Goal: Task Accomplishment & Management: Manage account settings

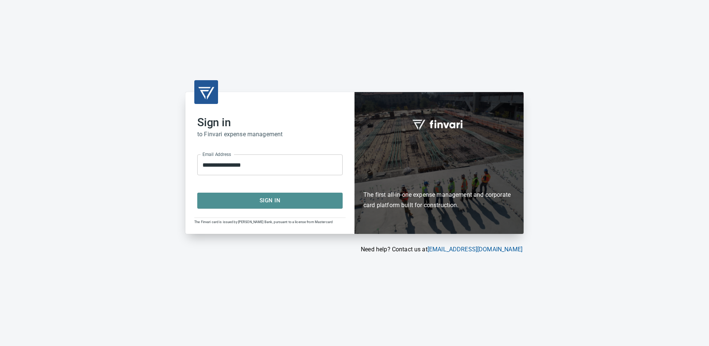
click at [263, 198] on span "Sign In" at bounding box center [269, 200] width 129 height 10
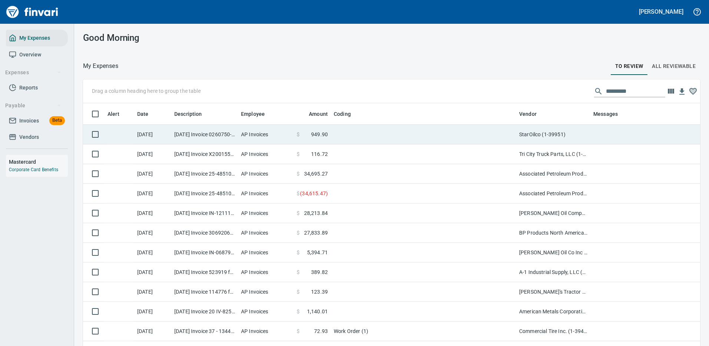
click at [438, 134] on td at bounding box center [423, 135] width 185 height 20
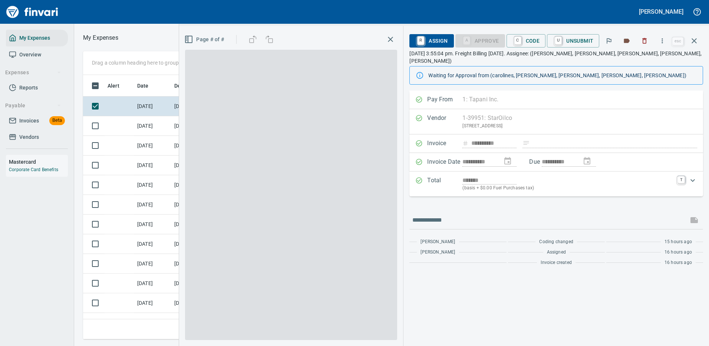
scroll to position [253, 421]
click at [663, 38] on icon "button" at bounding box center [662, 40] width 7 height 7
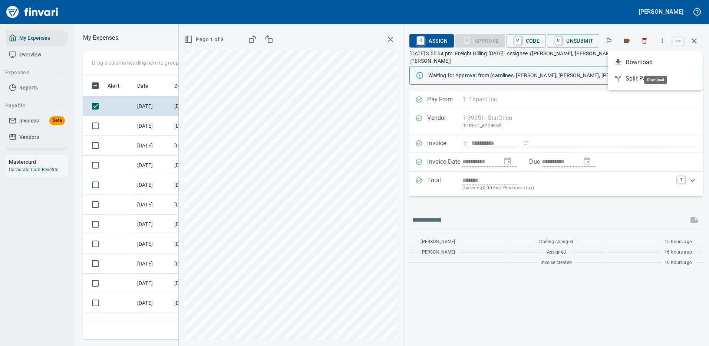
click at [634, 60] on span "Download" at bounding box center [661, 62] width 71 height 9
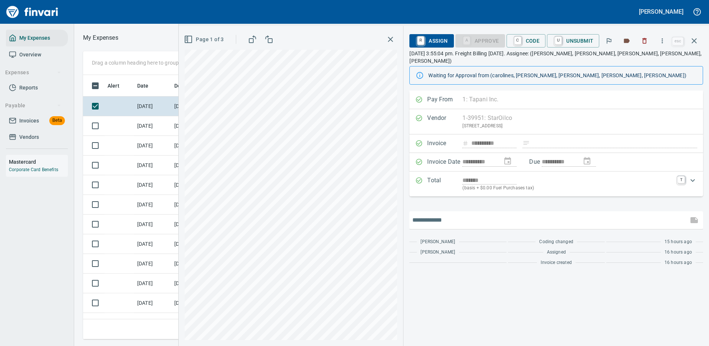
click at [460, 214] on input "text" at bounding box center [548, 220] width 273 height 12
type input "*******"
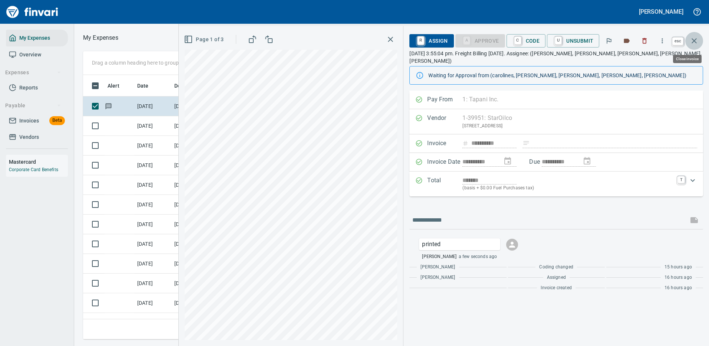
click at [695, 39] on icon "button" at bounding box center [694, 40] width 9 height 9
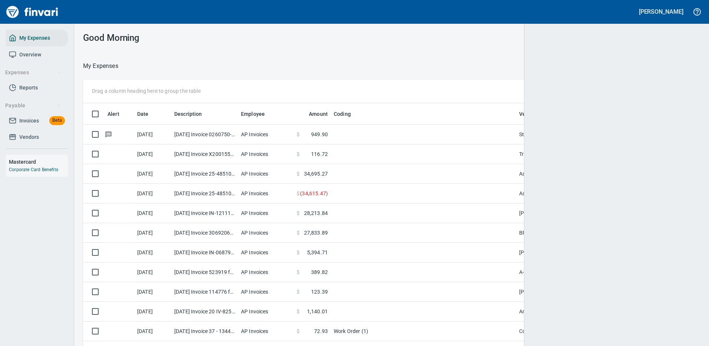
scroll to position [253, 598]
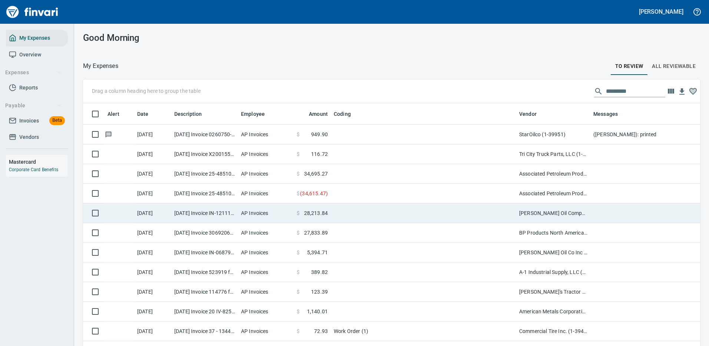
click at [481, 177] on td at bounding box center [423, 174] width 185 height 20
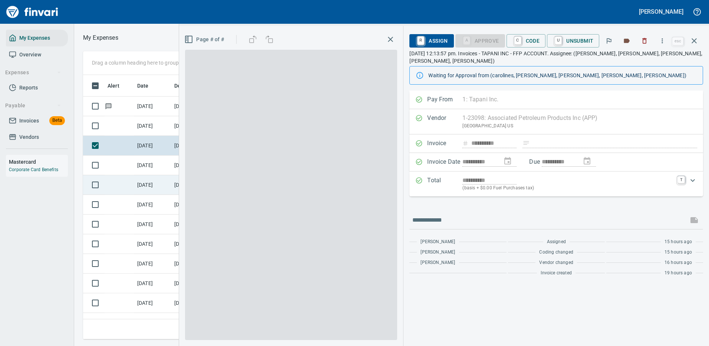
scroll to position [253, 421]
click at [664, 40] on icon "button" at bounding box center [662, 40] width 7 height 7
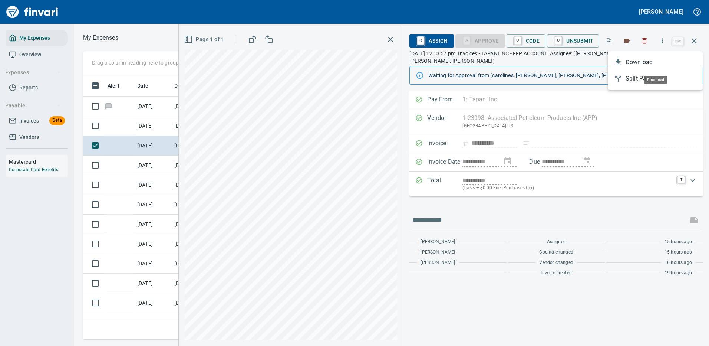
click at [626, 61] on span "Download" at bounding box center [661, 62] width 71 height 9
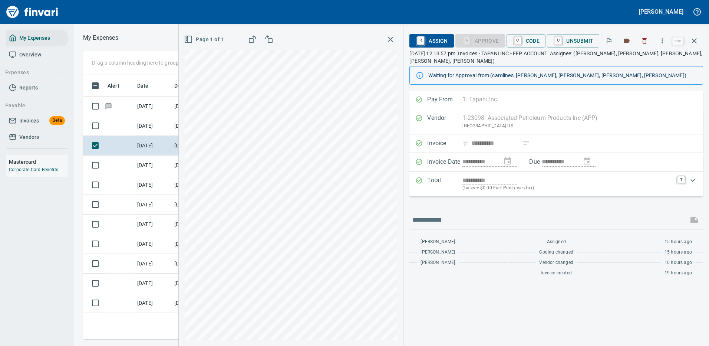
click at [451, 218] on div at bounding box center [556, 220] width 294 height 18
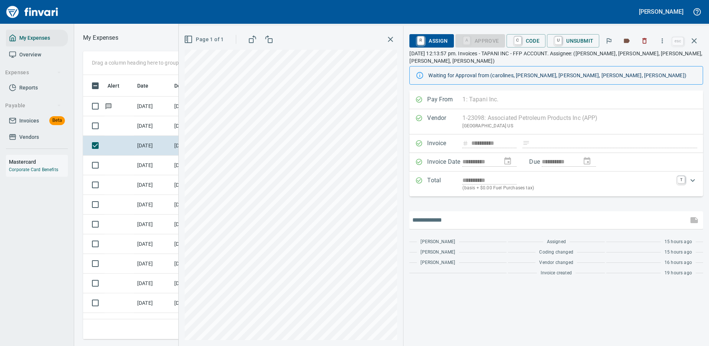
click at [444, 214] on input "text" at bounding box center [548, 220] width 273 height 12
type input "*******"
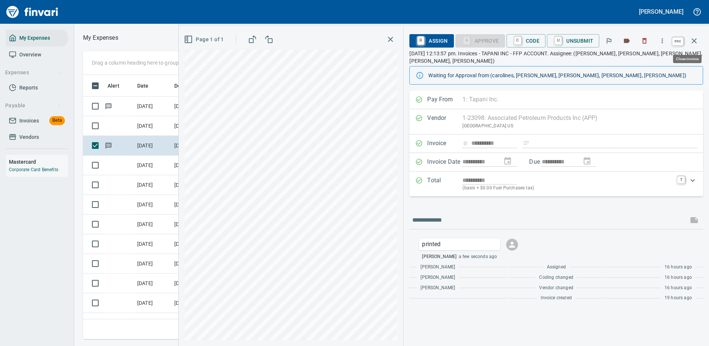
click at [694, 39] on icon "button" at bounding box center [694, 40] width 9 height 9
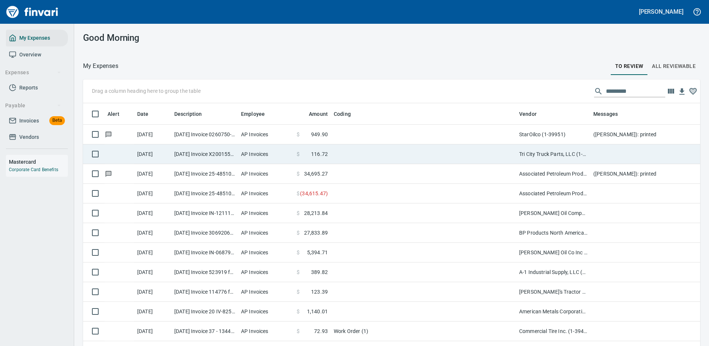
scroll to position [253, 600]
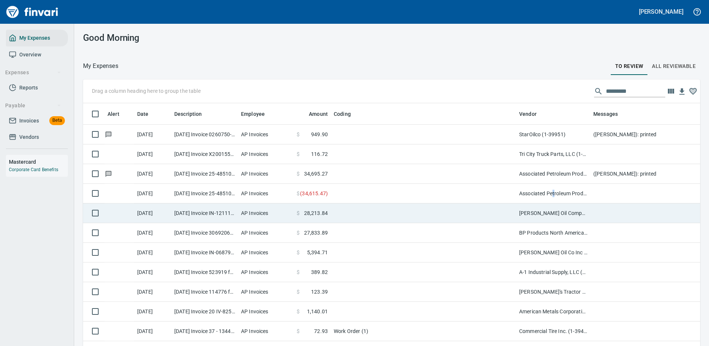
click at [553, 194] on td "Associated Petroleum Products Inc (APP) (1-23098)" at bounding box center [553, 194] width 74 height 20
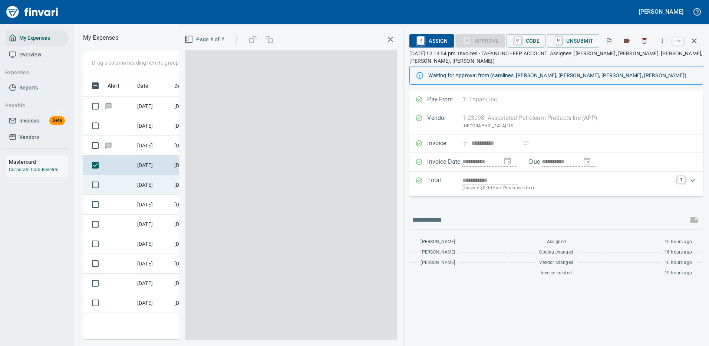
scroll to position [253, 421]
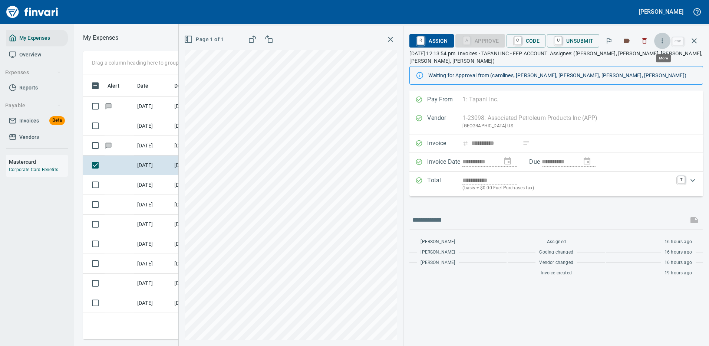
click at [662, 40] on icon "button" at bounding box center [662, 40] width 7 height 7
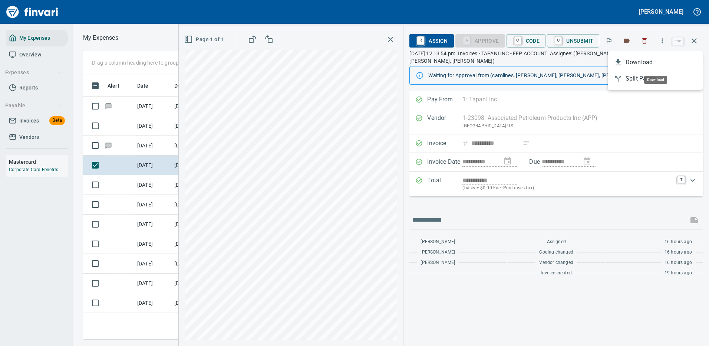
click at [629, 60] on span "Download" at bounding box center [661, 62] width 71 height 9
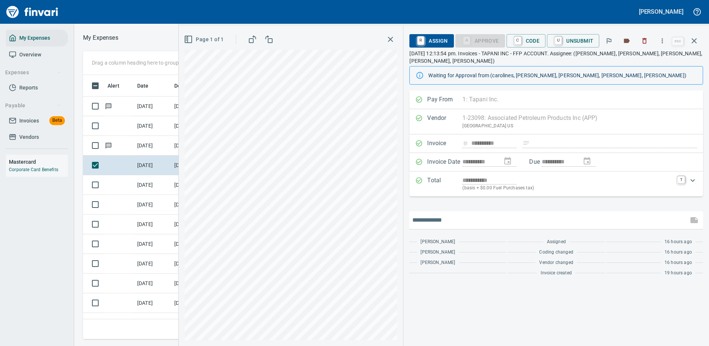
click at [452, 214] on input "text" at bounding box center [548, 220] width 273 height 12
type input "*******"
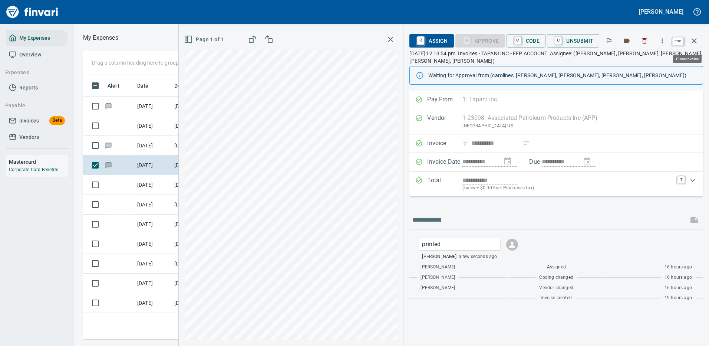
click at [694, 37] on icon "button" at bounding box center [694, 40] width 9 height 9
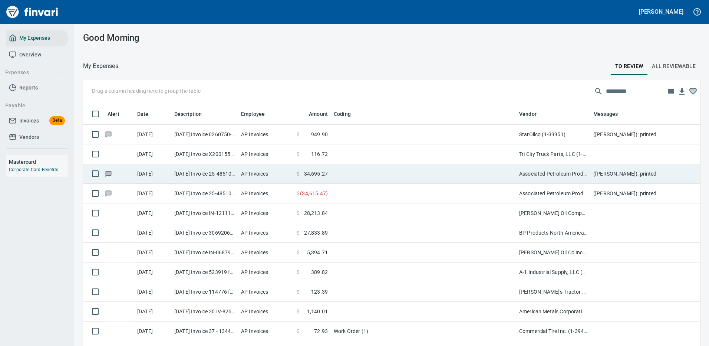
scroll to position [253, 600]
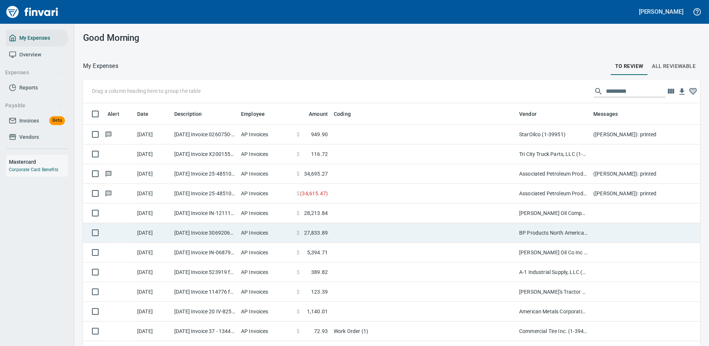
click at [542, 211] on td "[PERSON_NAME] Oil Company, Inc (1-12936)" at bounding box center [553, 213] width 74 height 20
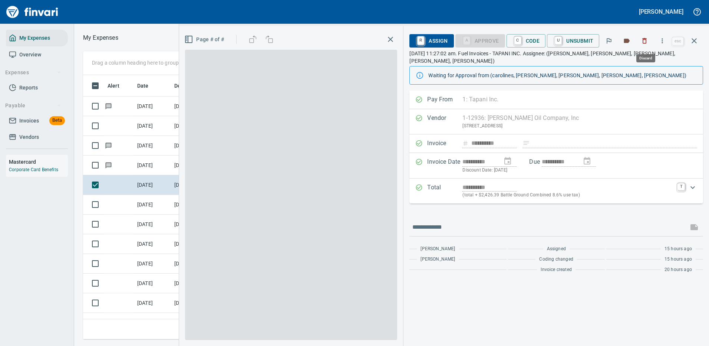
scroll to position [253, 421]
click at [664, 37] on icon "button" at bounding box center [662, 40] width 7 height 7
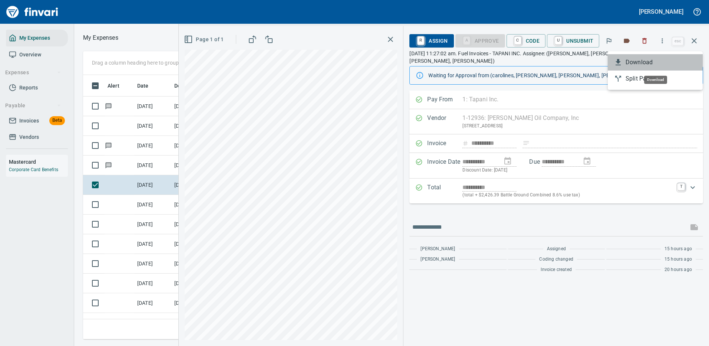
click at [643, 60] on span "Download" at bounding box center [661, 62] width 71 height 9
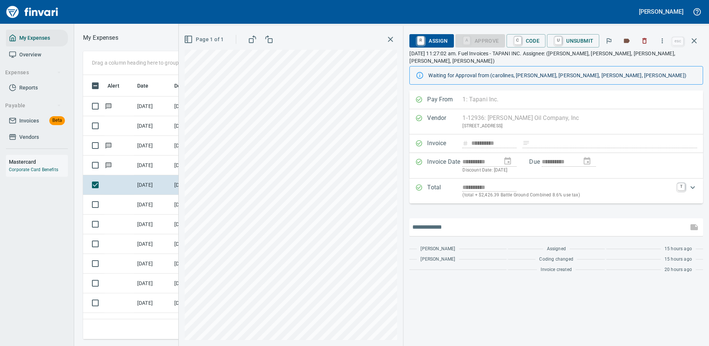
click at [477, 221] on input "text" at bounding box center [548, 227] width 273 height 12
type input "*******"
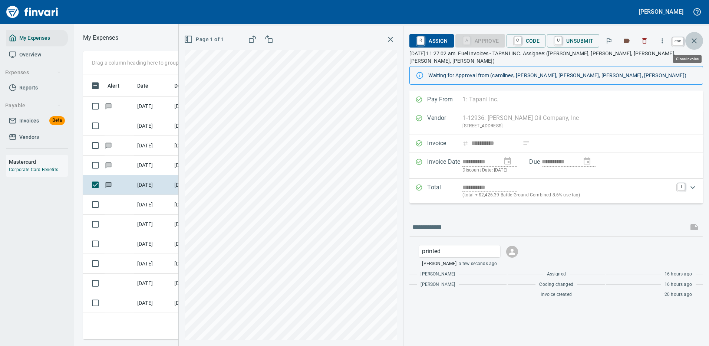
click at [694, 39] on icon "button" at bounding box center [694, 40] width 9 height 9
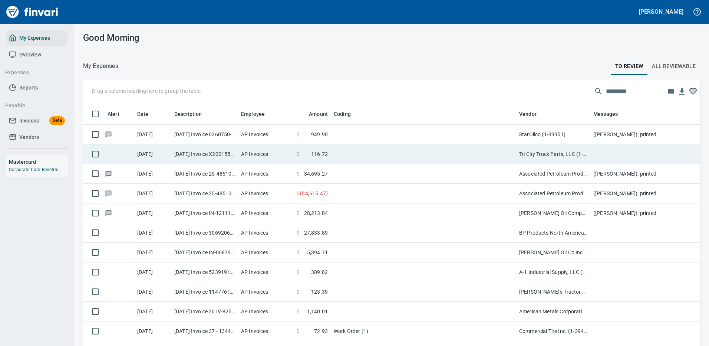
scroll to position [253, 600]
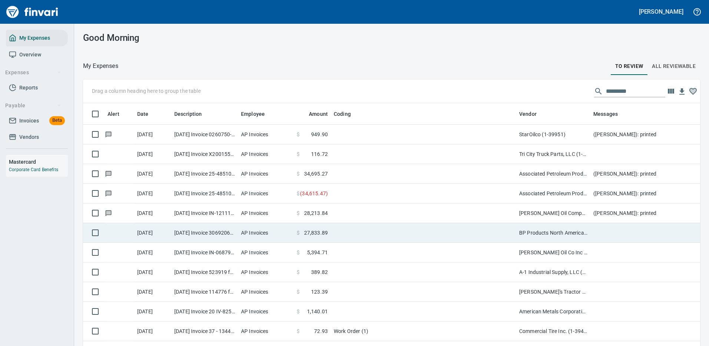
click at [557, 231] on td "BP Products North America Inc. (1-39953)" at bounding box center [553, 233] width 74 height 20
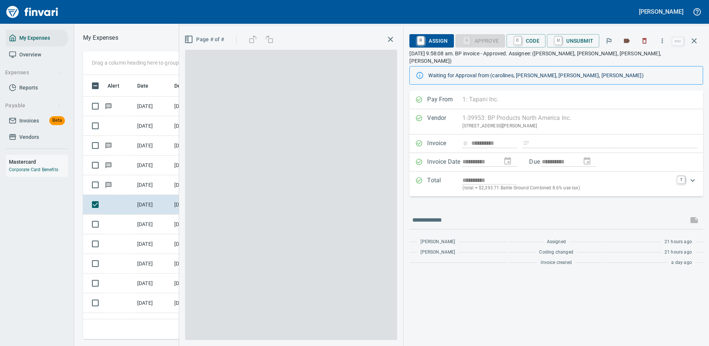
scroll to position [253, 421]
click at [664, 38] on icon "button" at bounding box center [662, 40] width 7 height 7
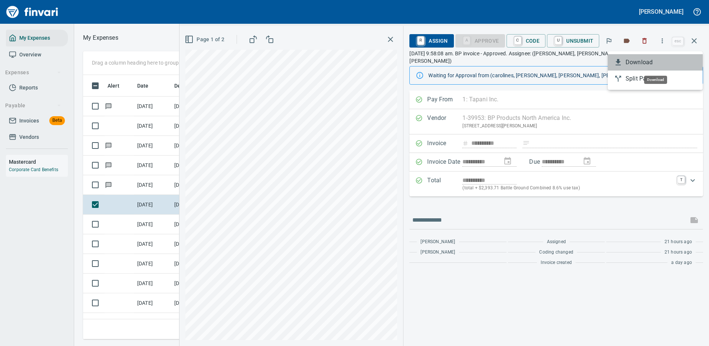
click at [633, 62] on span "Download" at bounding box center [661, 62] width 71 height 9
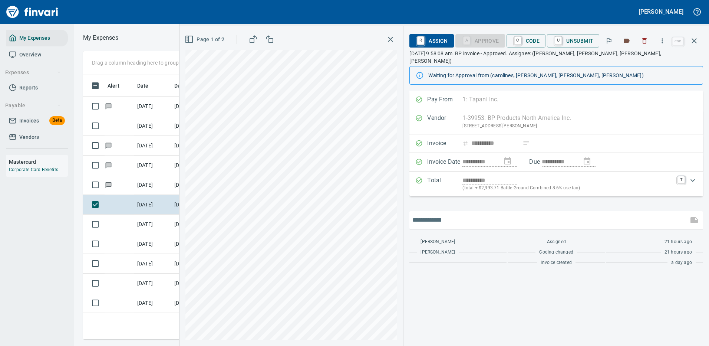
click at [442, 214] on input "text" at bounding box center [548, 220] width 273 height 12
type input "*******"
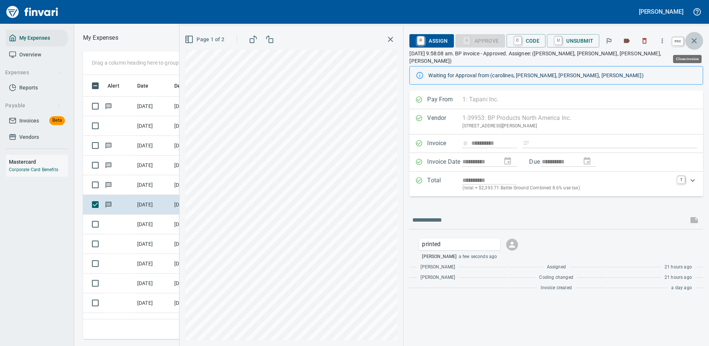
click at [692, 37] on icon "button" at bounding box center [694, 40] width 9 height 9
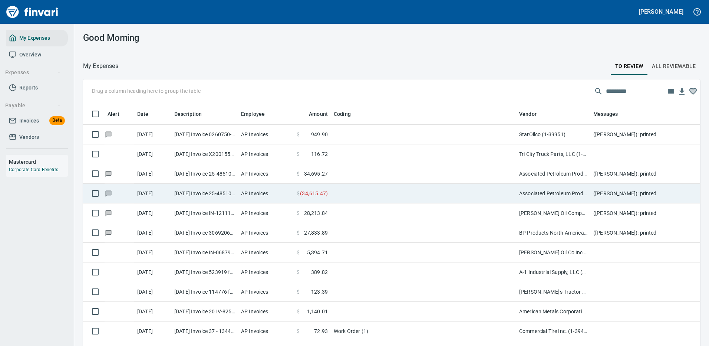
scroll to position [253, 600]
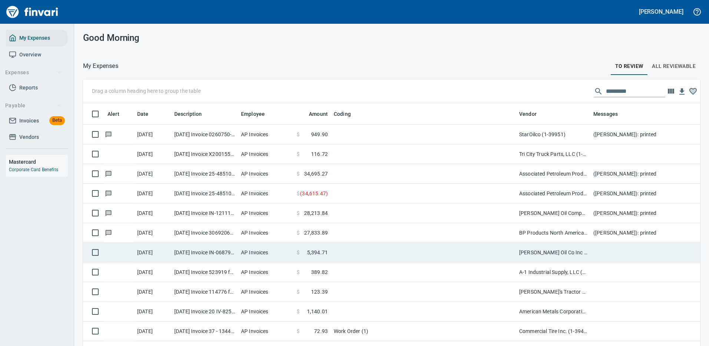
click at [547, 254] on td "[PERSON_NAME] Oil Co Inc (1-38025)" at bounding box center [553, 253] width 74 height 20
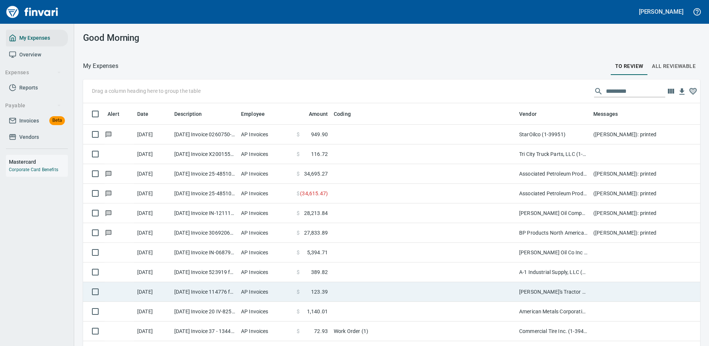
click at [547, 254] on div "Drag a column heading here to group the table Alert Date Description Employee A…" at bounding box center [391, 223] width 635 height 288
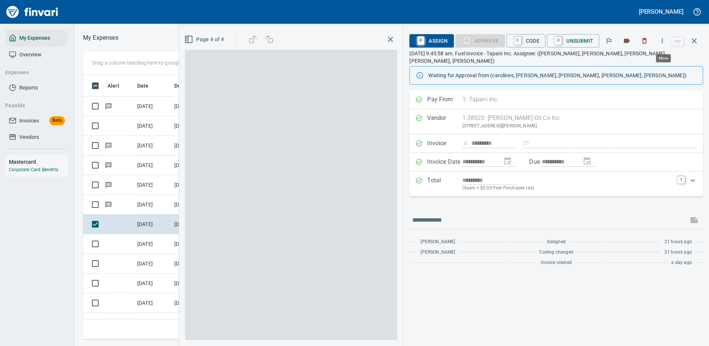
scroll to position [253, 421]
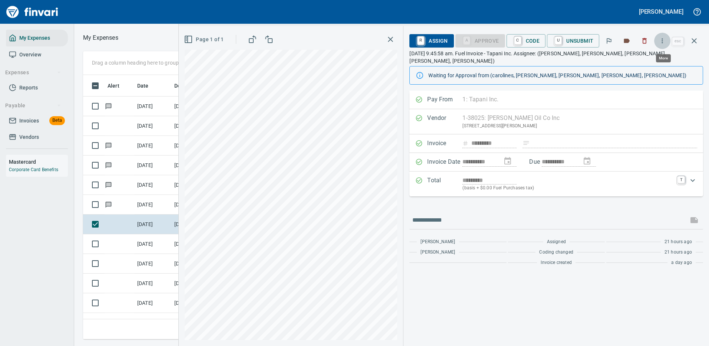
click at [663, 40] on icon "button" at bounding box center [662, 40] width 7 height 7
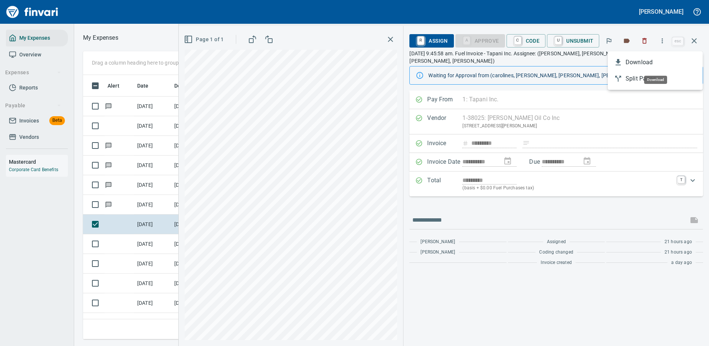
click at [640, 63] on span "Download" at bounding box center [661, 62] width 71 height 9
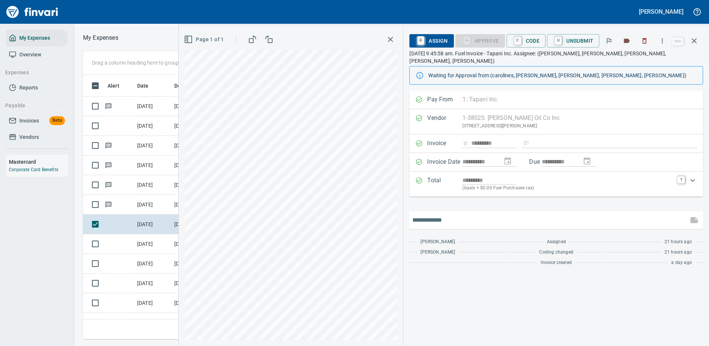
click at [445, 214] on input "text" at bounding box center [548, 220] width 273 height 12
type input "*******"
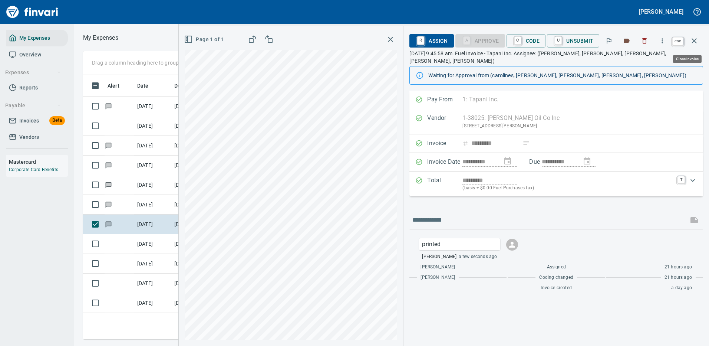
click at [695, 40] on icon "button" at bounding box center [694, 40] width 5 height 5
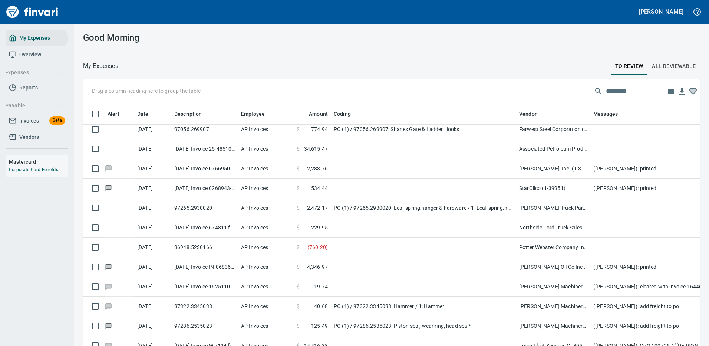
scroll to position [253, 600]
click at [613, 92] on input "text" at bounding box center [635, 91] width 59 height 12
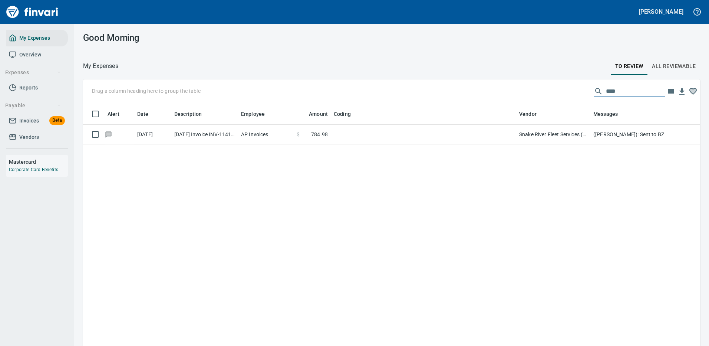
scroll to position [0, 0]
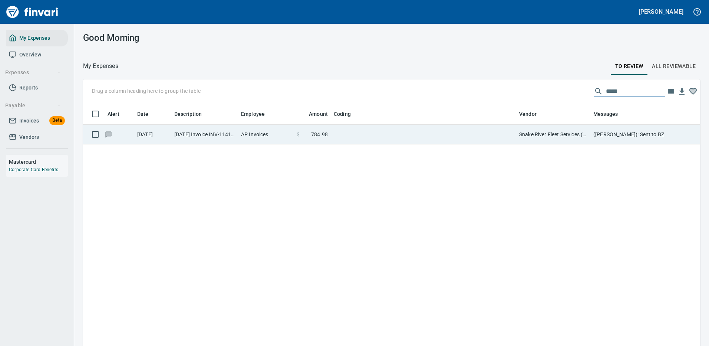
type input "*****"
click at [471, 132] on td at bounding box center [423, 135] width 185 height 20
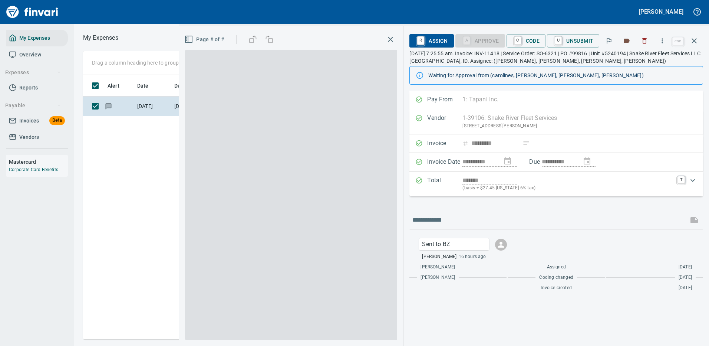
scroll to position [253, 426]
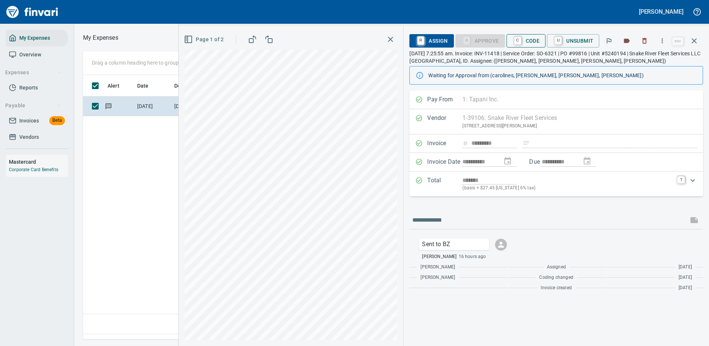
click at [529, 41] on span "C Code" at bounding box center [526, 40] width 27 height 13
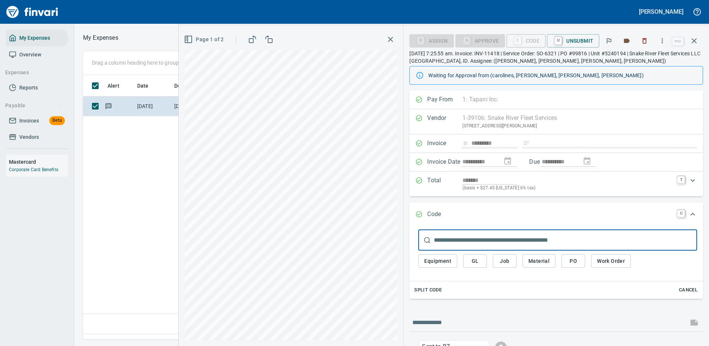
click at [612, 260] on span "Work Order" at bounding box center [611, 260] width 28 height 9
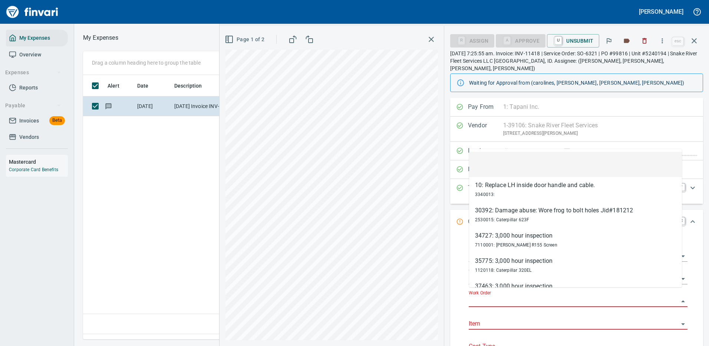
click at [482, 296] on input "Work Order" at bounding box center [574, 301] width 210 height 10
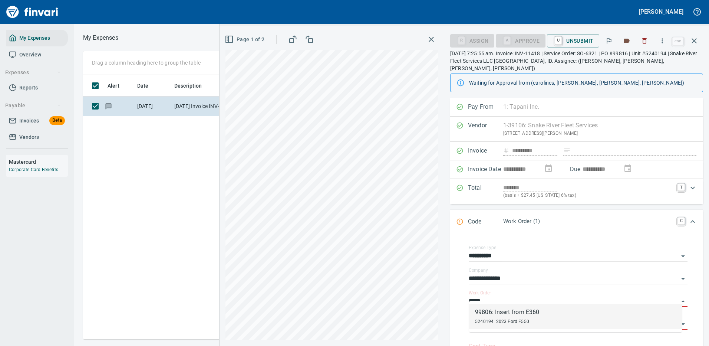
click at [508, 315] on div "99806: Insert from E360" at bounding box center [507, 311] width 64 height 9
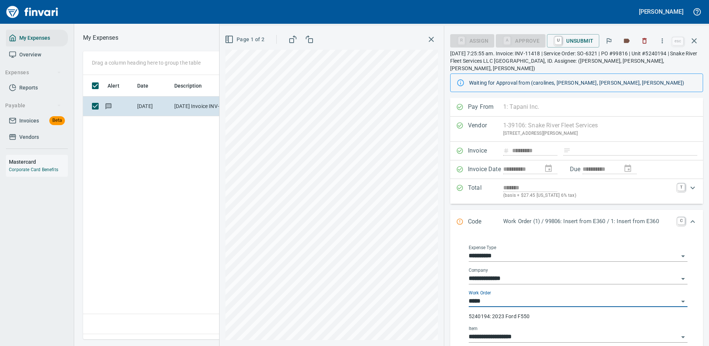
type input "**********"
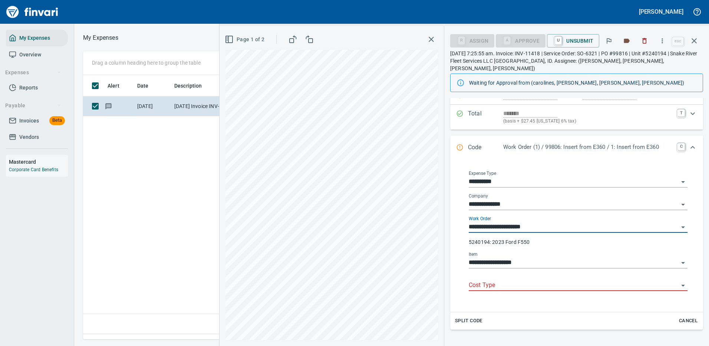
scroll to position [111, 0]
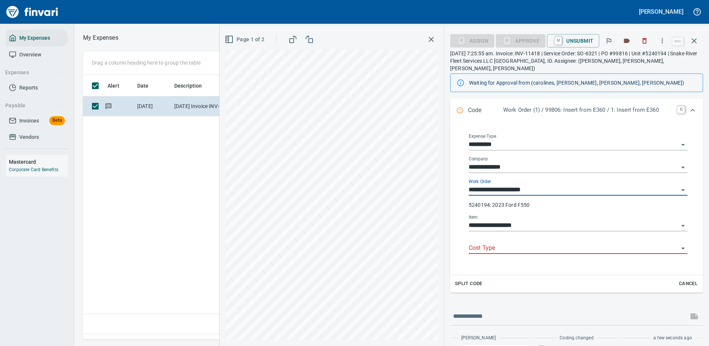
type input "**********"
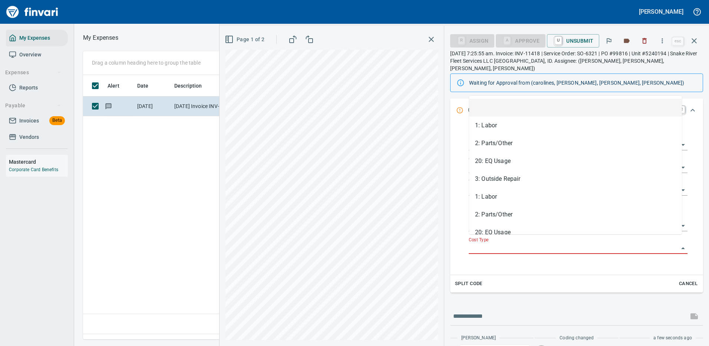
scroll to position [253, 426]
click at [491, 243] on input "Cost Type" at bounding box center [574, 248] width 210 height 10
click at [507, 179] on li "3: Outside Repair" at bounding box center [575, 179] width 213 height 18
type input "**********"
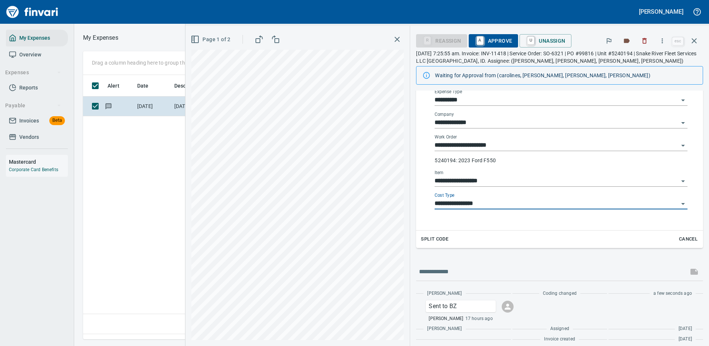
scroll to position [154, 0]
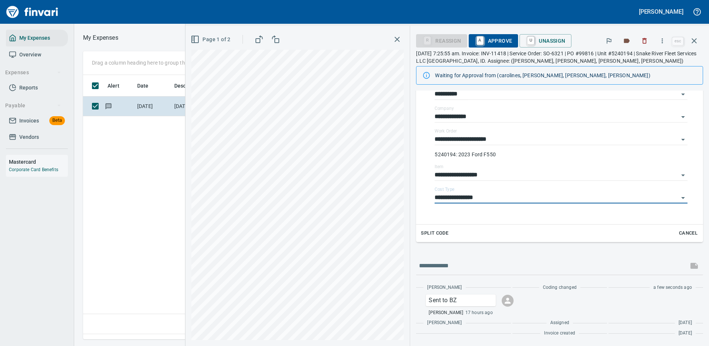
click at [493, 37] on span "A Approve" at bounding box center [494, 40] width 38 height 13
